Goal: Task Accomplishment & Management: Manage account settings

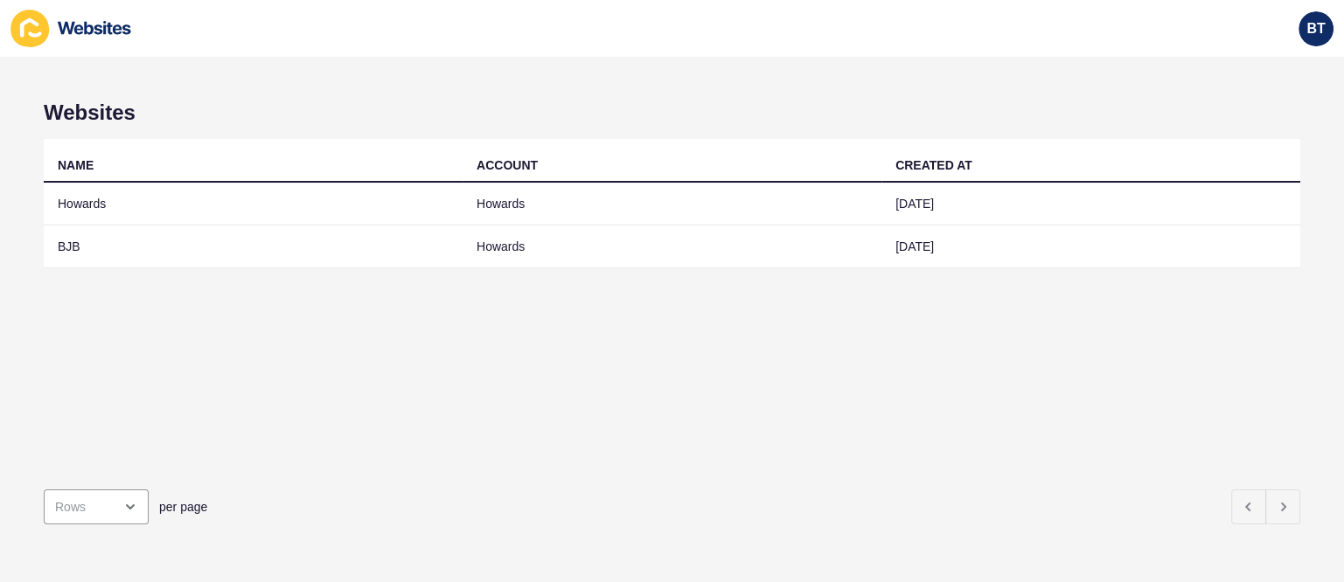
drag, startPoint x: 0, startPoint y: 258, endPoint x: 35, endPoint y: 254, distance: 35.1
click at [0, 258] on div "Websites NAME ACCOUNT CREATED AT [PERSON_NAME] [DATE] [PERSON_NAME] [DATE] per …" at bounding box center [672, 319] width 1344 height 525
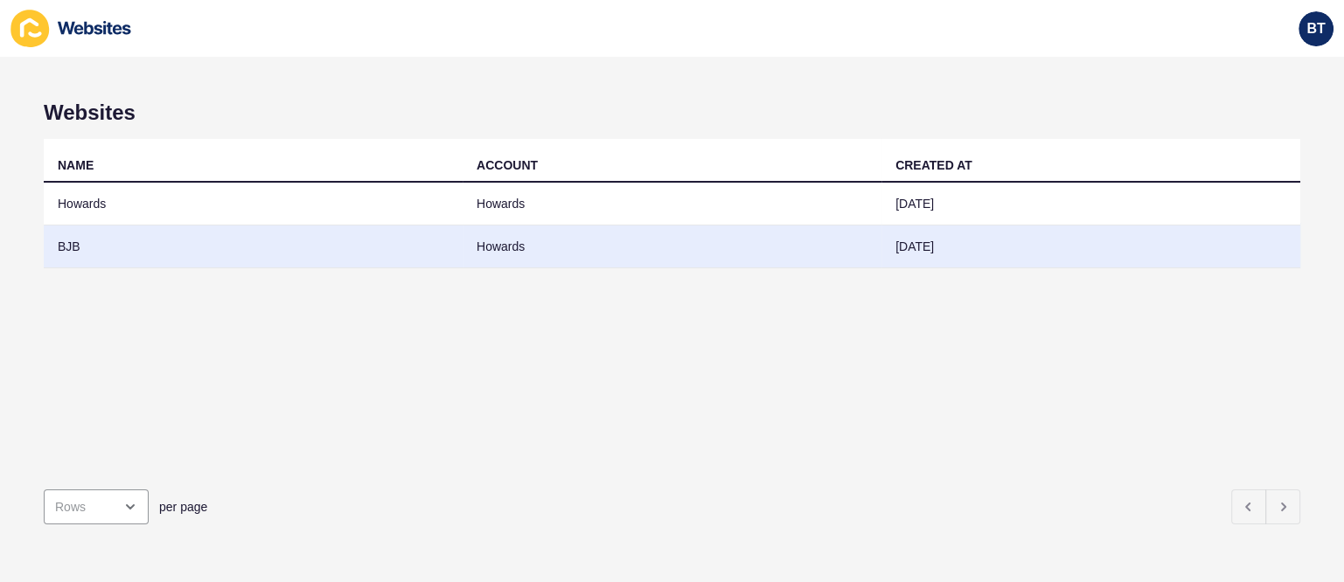
click at [99, 255] on td "BJB" at bounding box center [253, 247] width 419 height 43
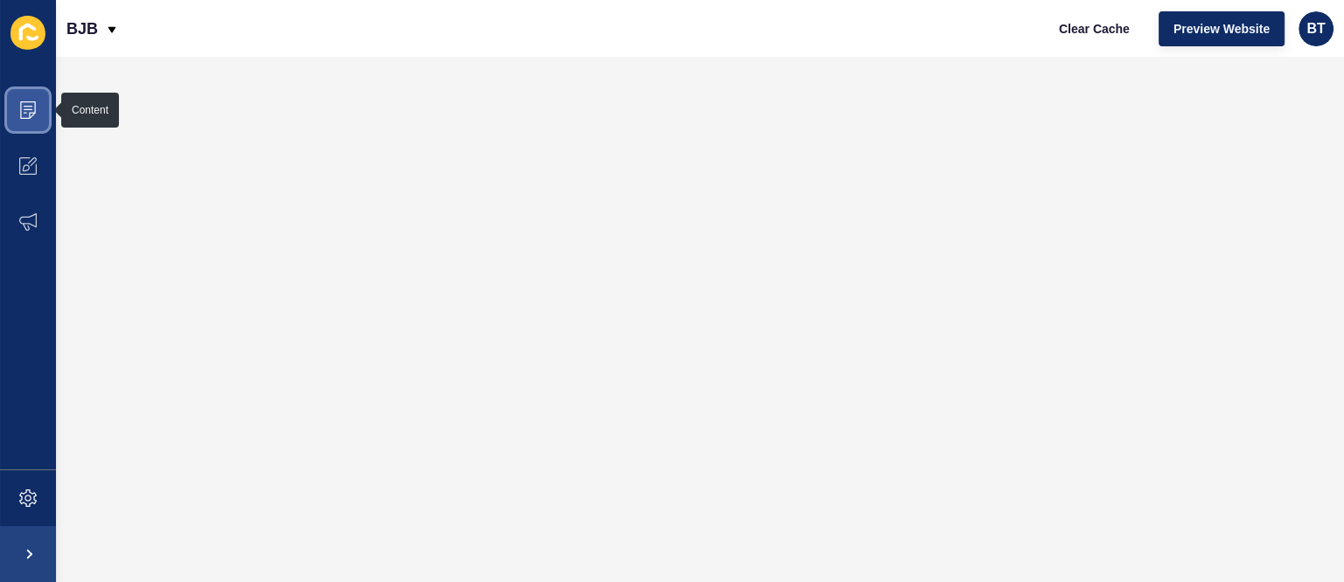
click at [39, 108] on span at bounding box center [28, 110] width 56 height 56
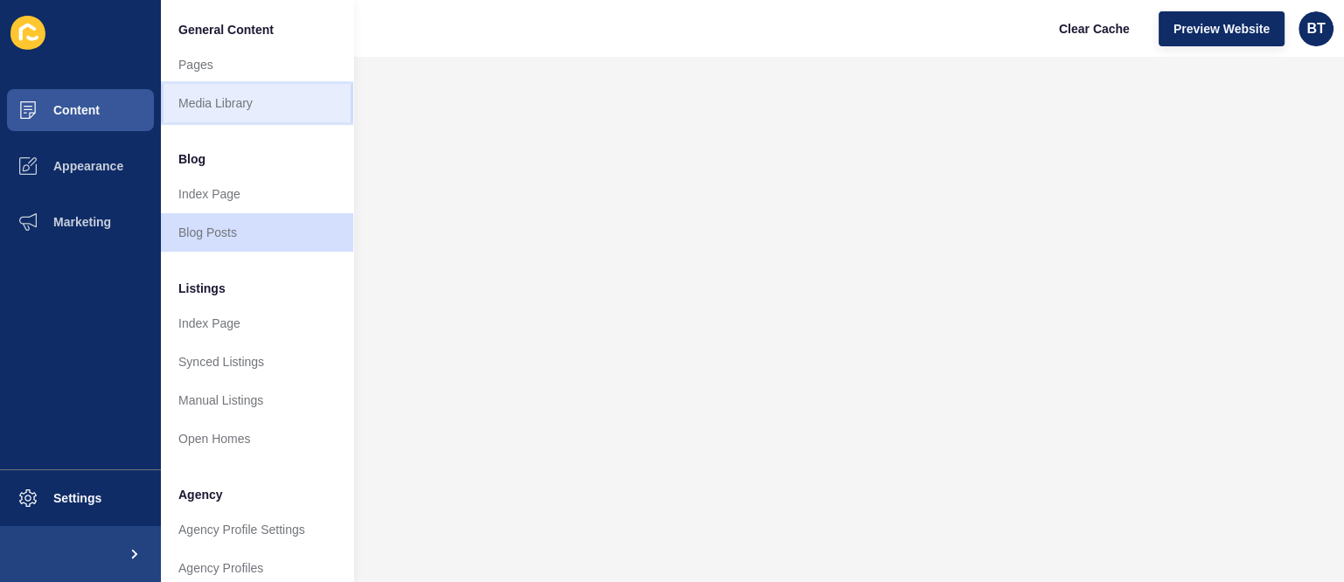
click at [220, 101] on link "Media Library" at bounding box center [257, 103] width 192 height 38
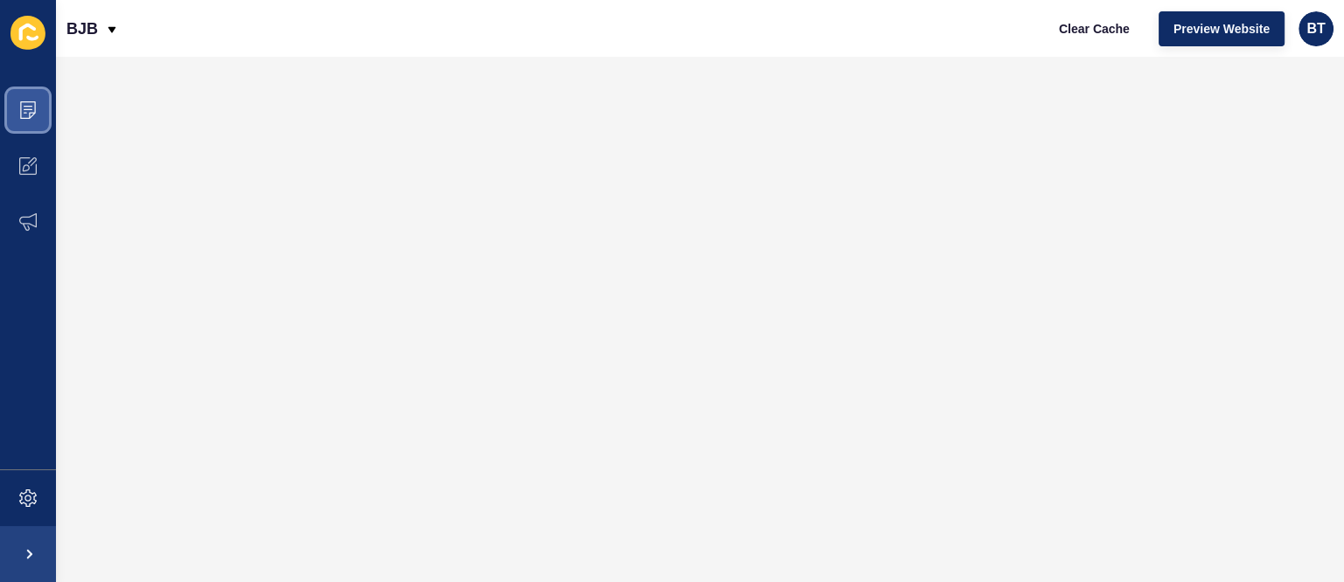
click at [11, 122] on span at bounding box center [28, 110] width 56 height 56
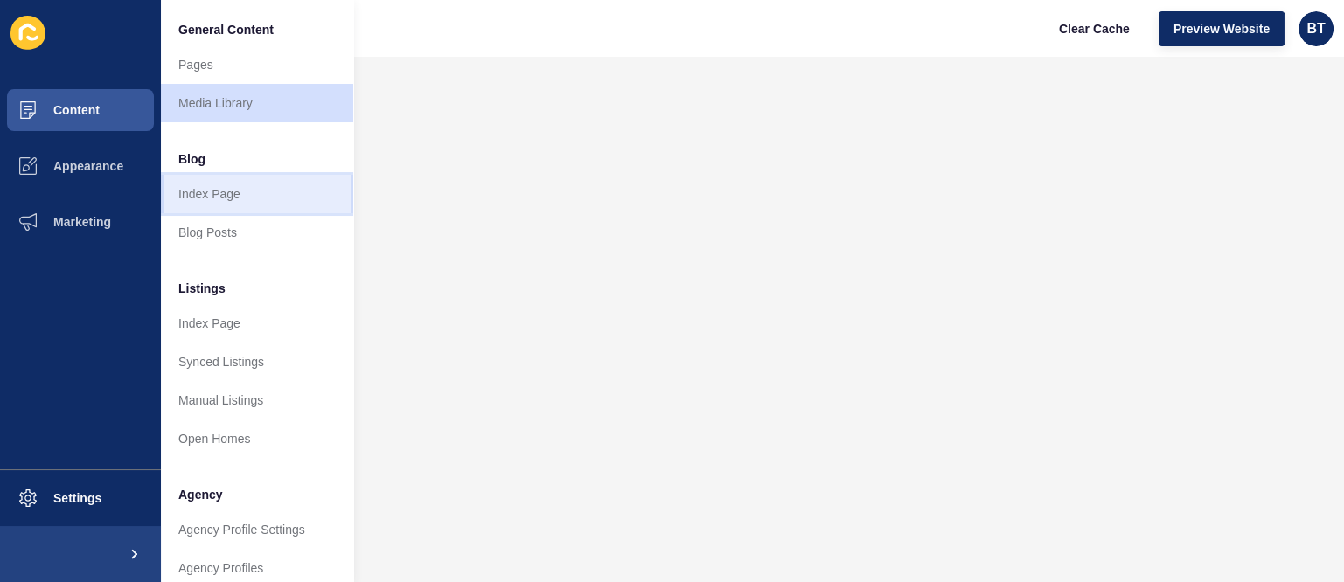
click at [233, 183] on link "Index Page" at bounding box center [257, 194] width 192 height 38
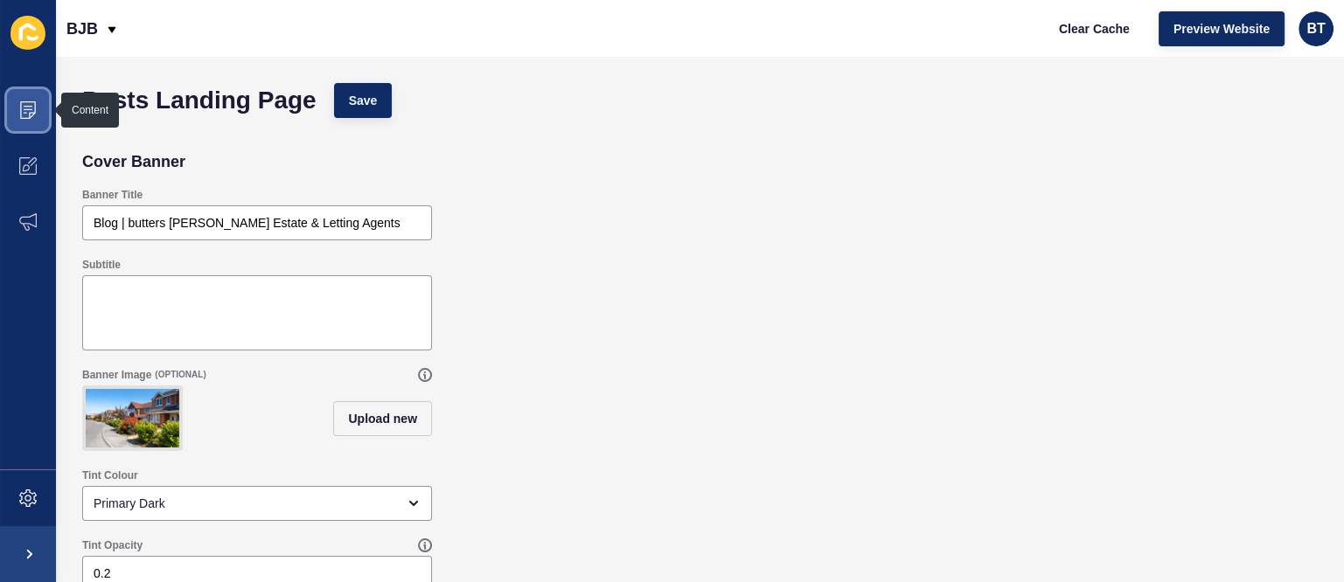
click at [21, 114] on icon at bounding box center [27, 109] width 17 height 17
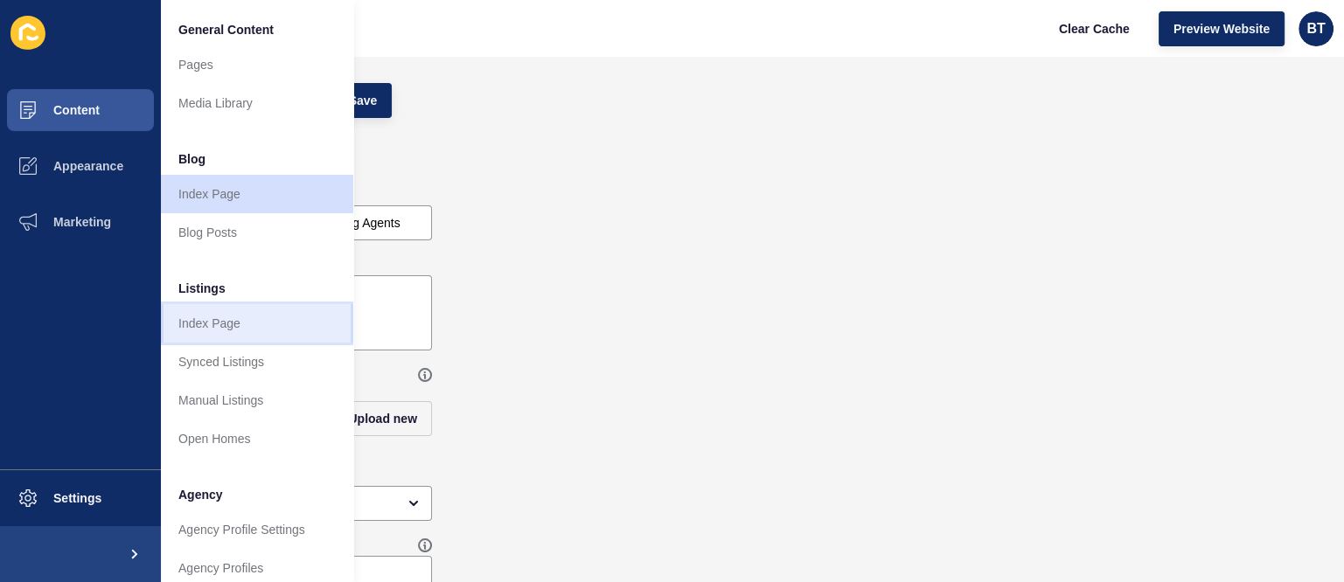
click at [229, 327] on link "Index Page" at bounding box center [257, 323] width 192 height 38
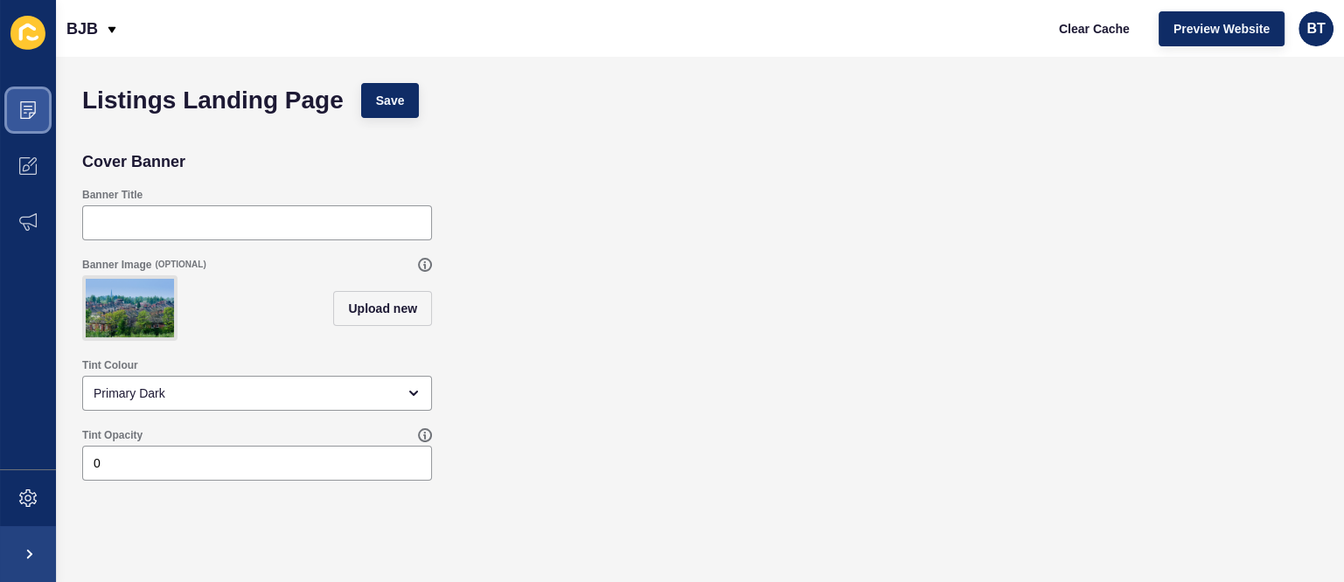
click at [35, 109] on icon at bounding box center [28, 109] width 16 height 17
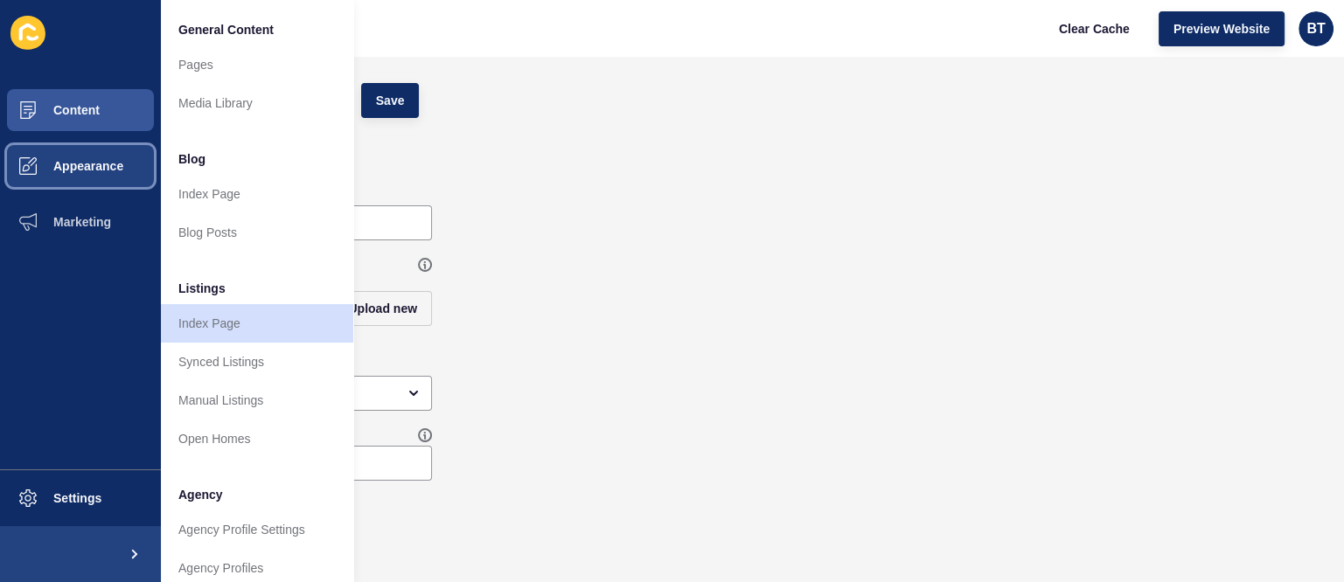
click at [31, 157] on icon at bounding box center [27, 165] width 17 height 17
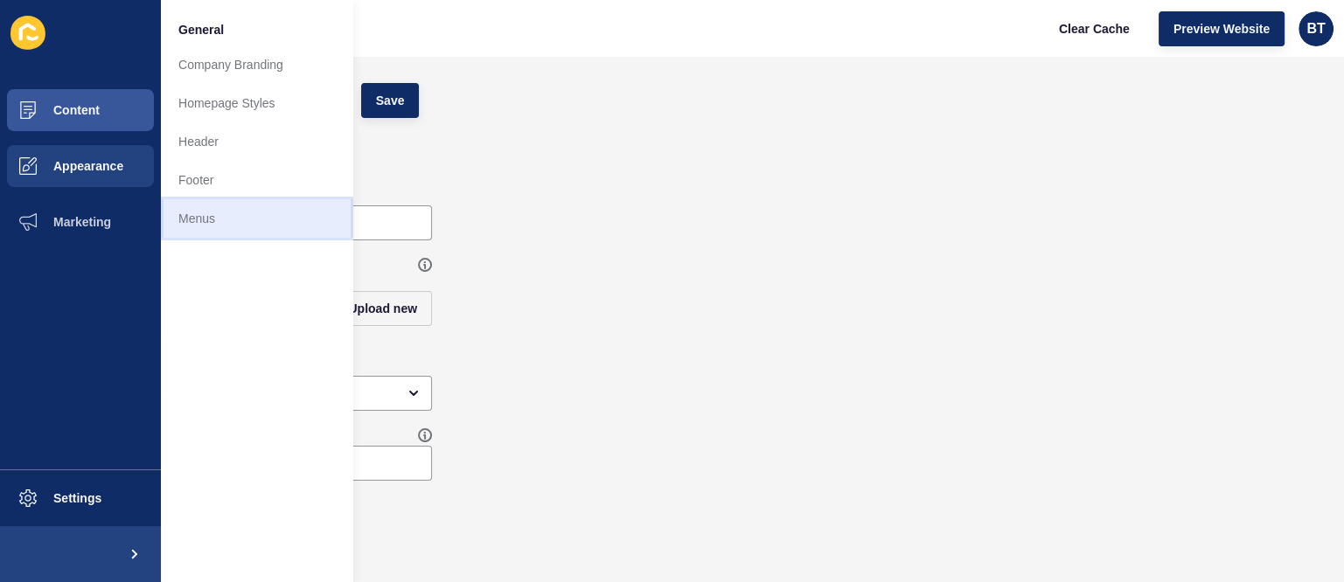
click at [249, 222] on link "Menus" at bounding box center [257, 218] width 192 height 38
